Goal: Information Seeking & Learning: Stay updated

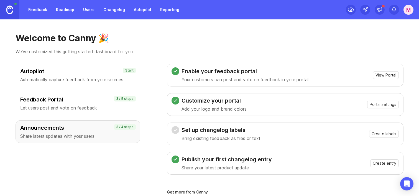
click at [159, 8] on link "Reporting" at bounding box center [170, 10] width 26 height 10
